Goal: Task Accomplishment & Management: Manage account settings

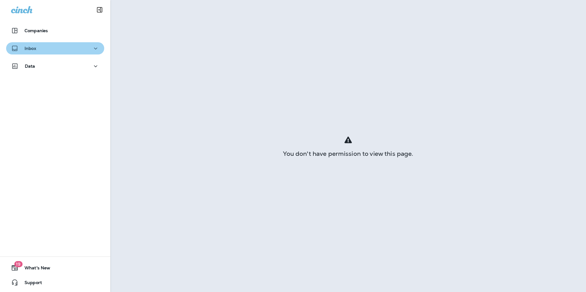
click at [57, 45] on div "Inbox" at bounding box center [55, 49] width 88 height 8
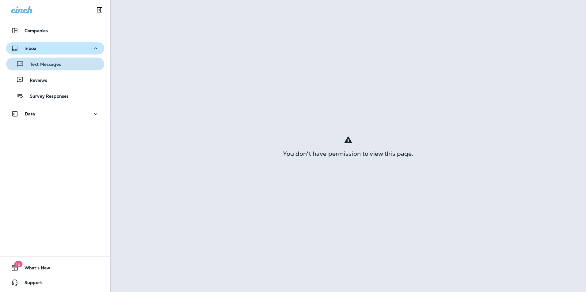
click at [55, 68] on div "Text Messages" at bounding box center [35, 63] width 52 height 9
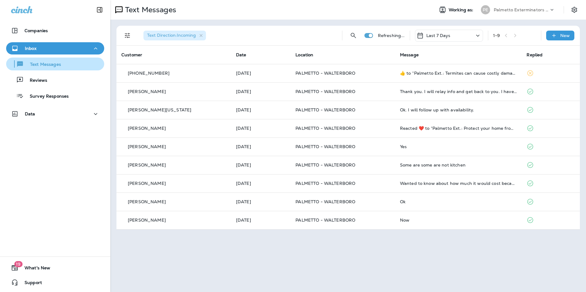
click at [73, 64] on div "Text Messages" at bounding box center [55, 63] width 93 height 9
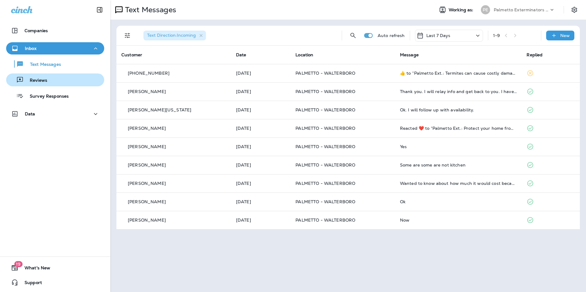
click at [54, 81] on div "Reviews" at bounding box center [55, 79] width 93 height 9
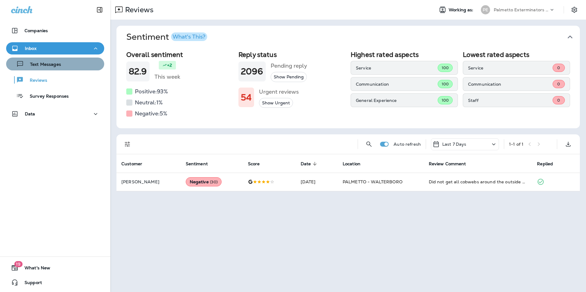
click at [69, 69] on button "Text Messages" at bounding box center [55, 64] width 98 height 13
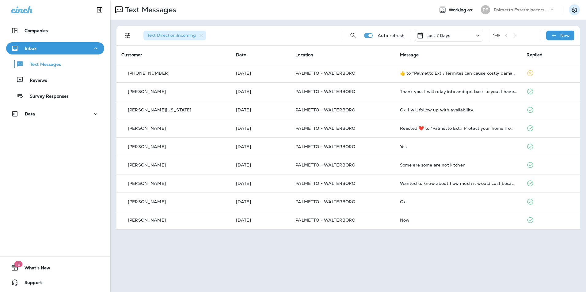
click at [574, 11] on icon "Settings" at bounding box center [573, 9] width 7 height 7
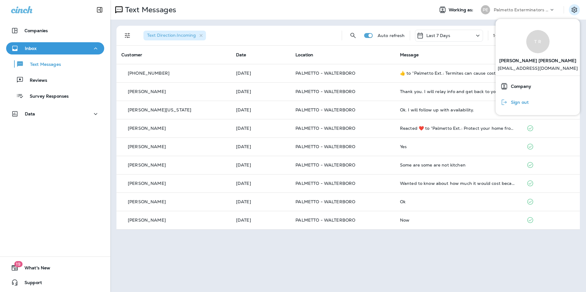
click at [531, 102] on div "Sign out" at bounding box center [537, 102] width 79 height 12
